Goal: Navigation & Orientation: Understand site structure

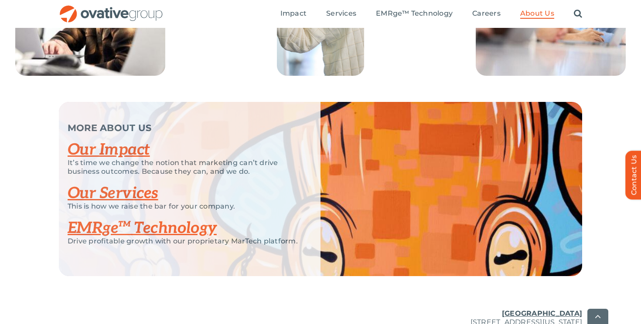
scroll to position [1775, 0]
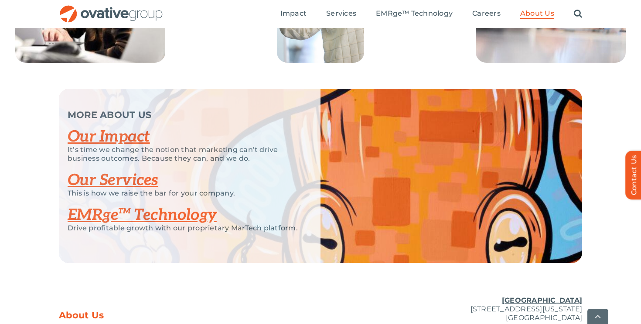
click at [128, 190] on link "Our Services" at bounding box center [113, 180] width 91 height 19
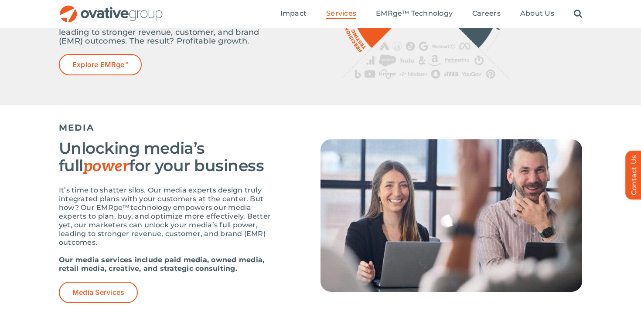
scroll to position [468, 0]
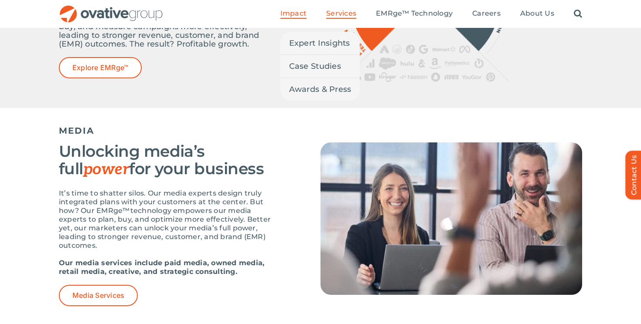
click at [293, 12] on span "Impact" at bounding box center [293, 13] width 26 height 9
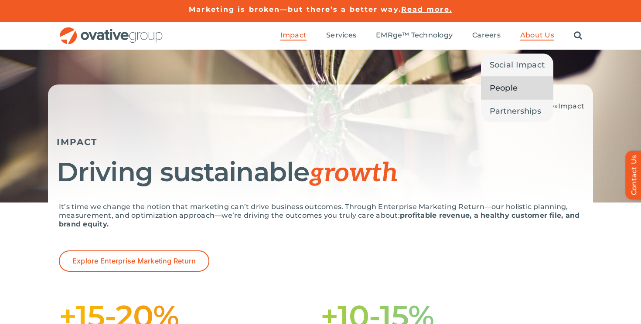
click at [512, 86] on span "People" at bounding box center [504, 88] width 28 height 12
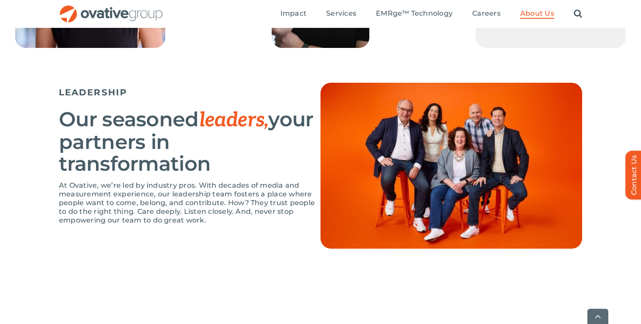
scroll to position [524, 0]
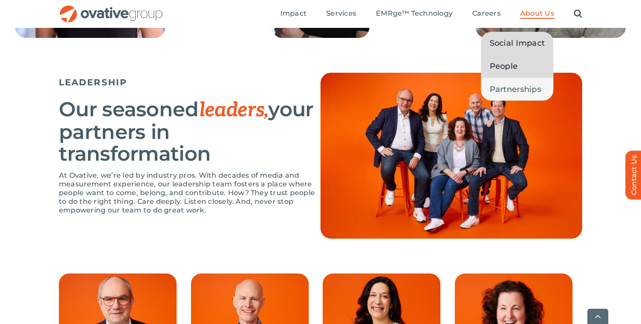
click at [509, 38] on span "Social Impact" at bounding box center [517, 43] width 55 height 12
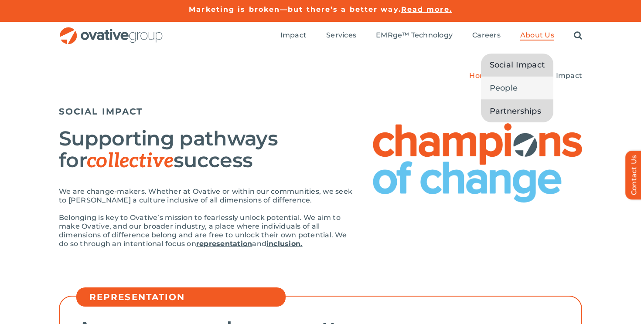
click at [508, 110] on span "Partnerships" at bounding box center [515, 111] width 51 height 12
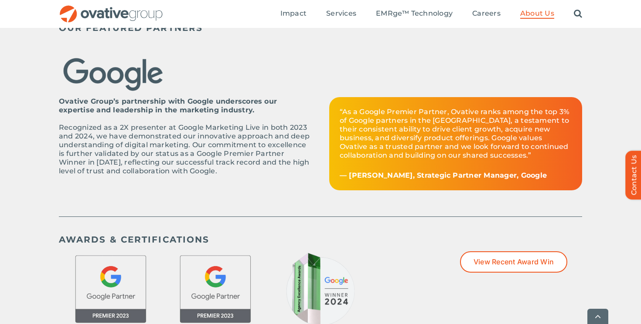
scroll to position [294, 0]
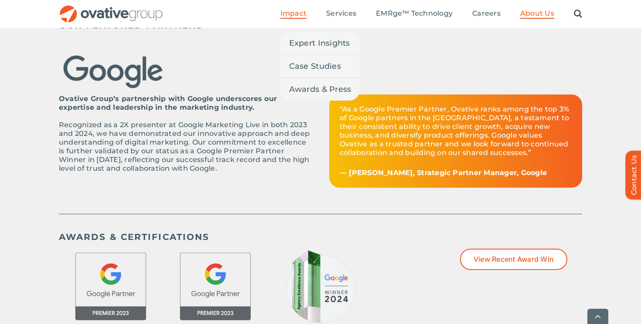
click at [297, 17] on span "Impact" at bounding box center [293, 13] width 26 height 9
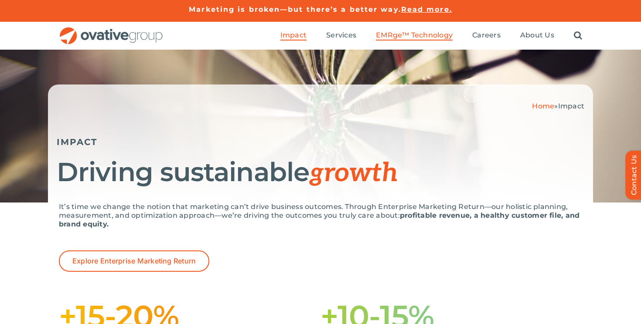
click at [408, 36] on span "EMRge™ Technology" at bounding box center [414, 35] width 77 height 9
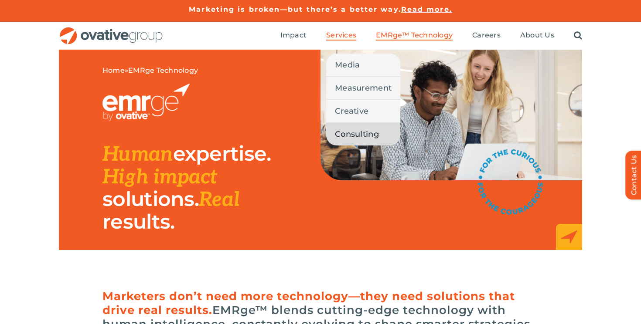
click at [350, 132] on span "Consulting" at bounding box center [357, 134] width 44 height 12
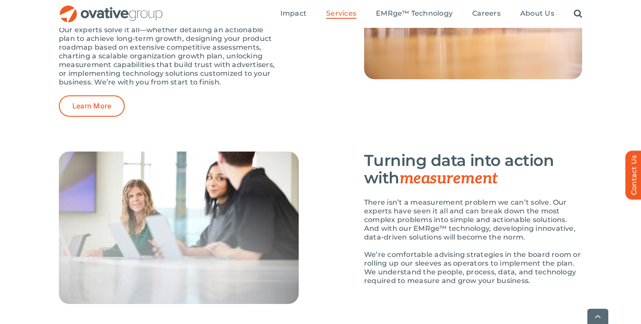
scroll to position [1174, 0]
